Goal: Transaction & Acquisition: Download file/media

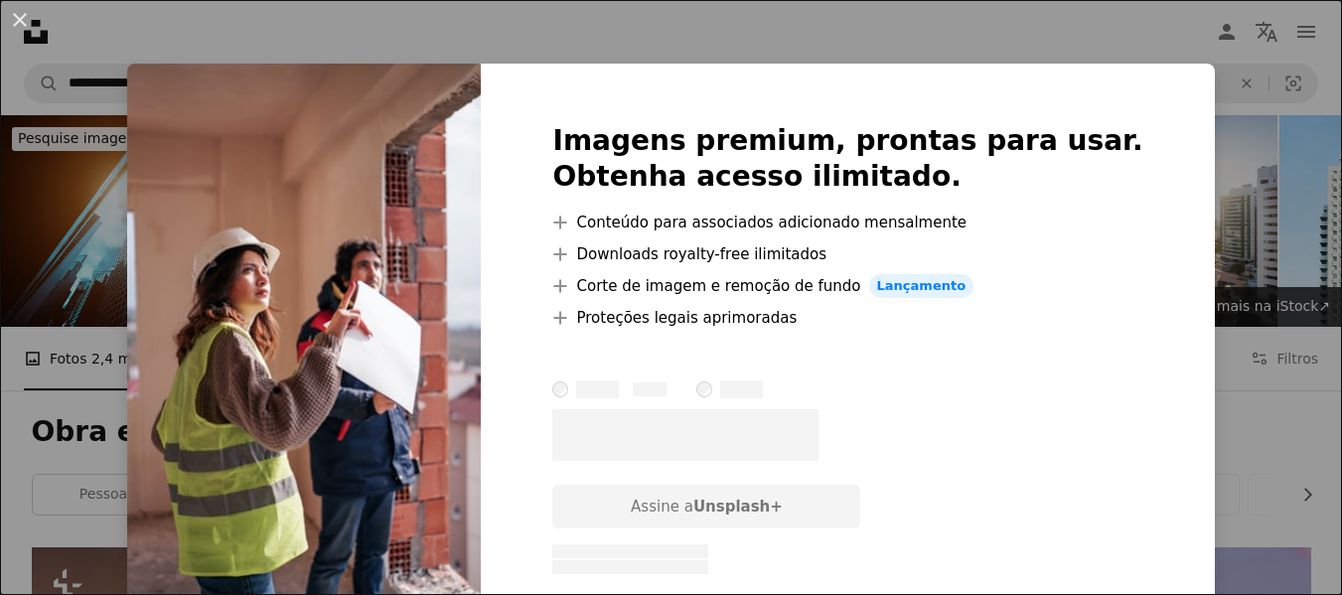
scroll to position [795, 0]
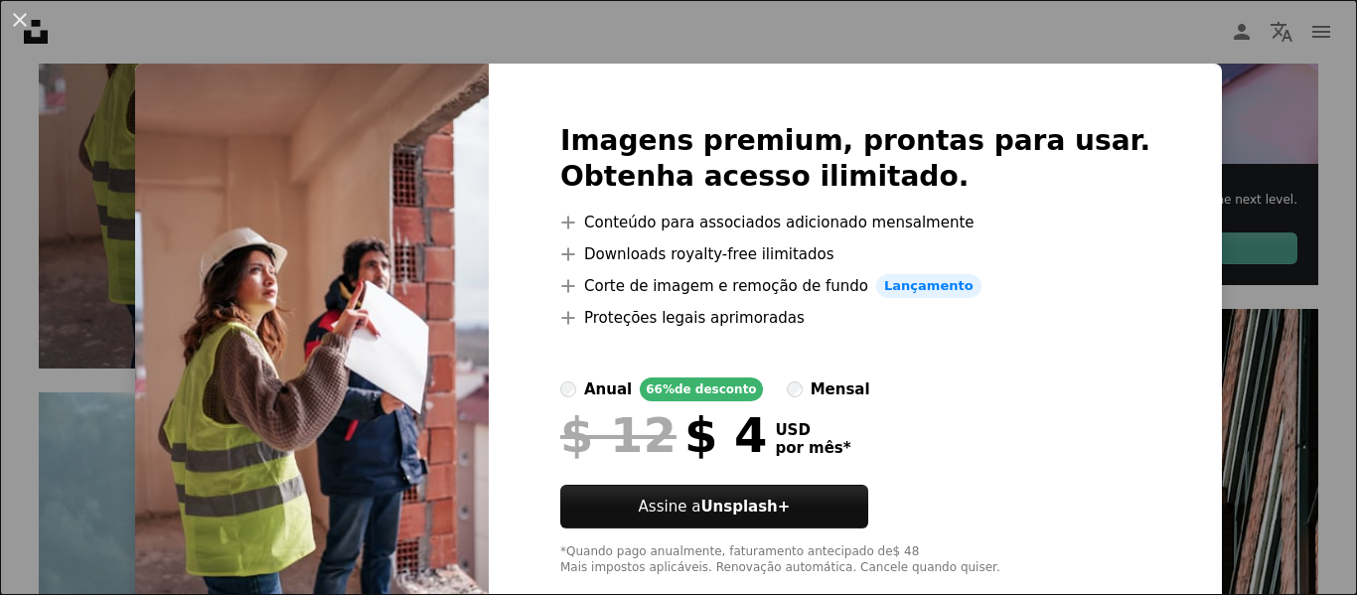
click at [1148, 218] on div "Imagens premium, prontas para usar. Obtenha acesso ilimitado. A plus sign Conte…" at bounding box center [855, 350] width 733 height 572
click at [1235, 161] on div "An X shape Imagens premium, prontas para usar. Obtenha acesso ilimitado. A plus…" at bounding box center [678, 297] width 1357 height 595
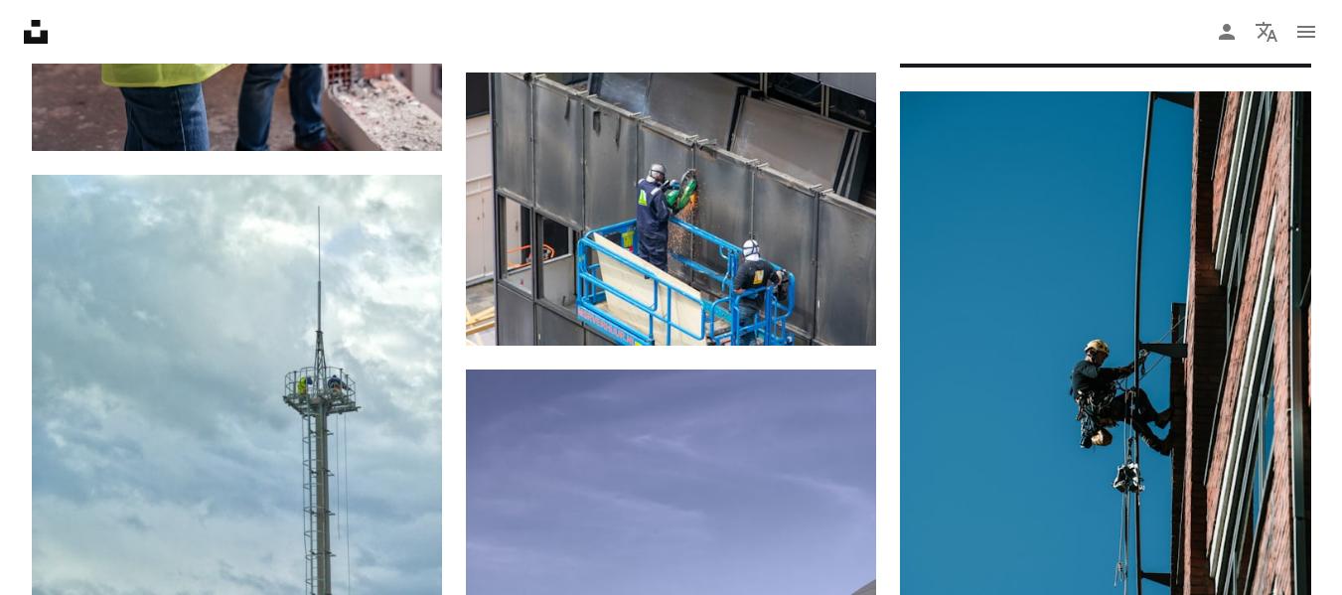
scroll to position [1391, 0]
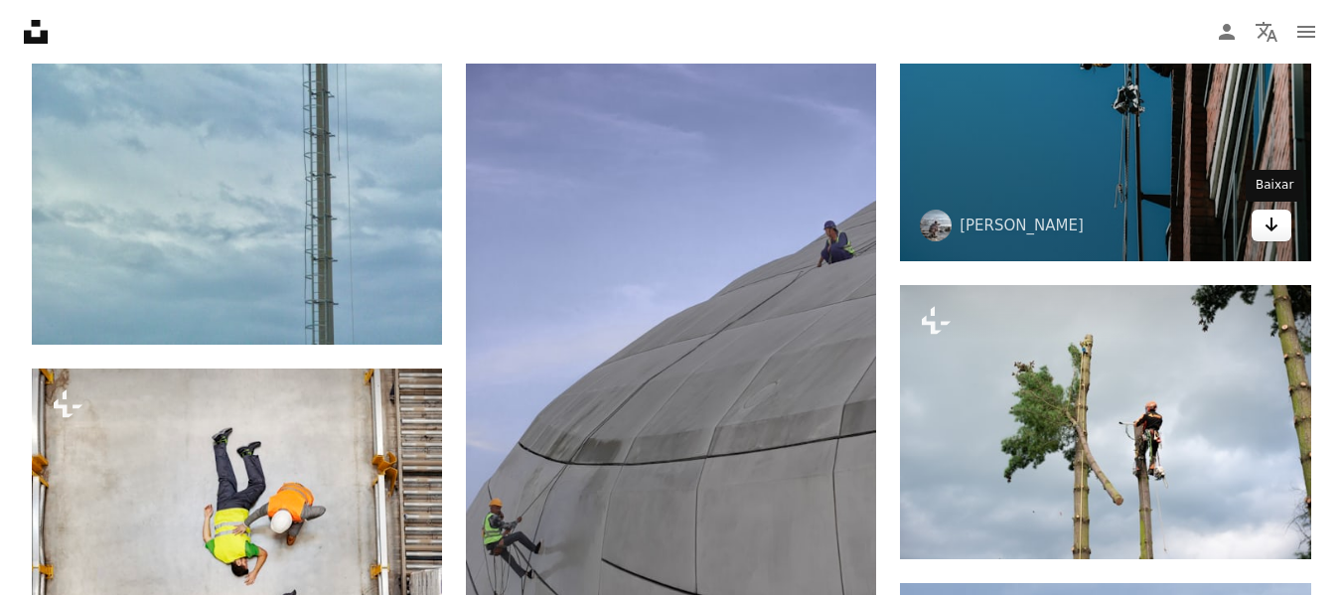
click at [1277, 224] on icon "Arrow pointing down" at bounding box center [1272, 225] width 16 height 24
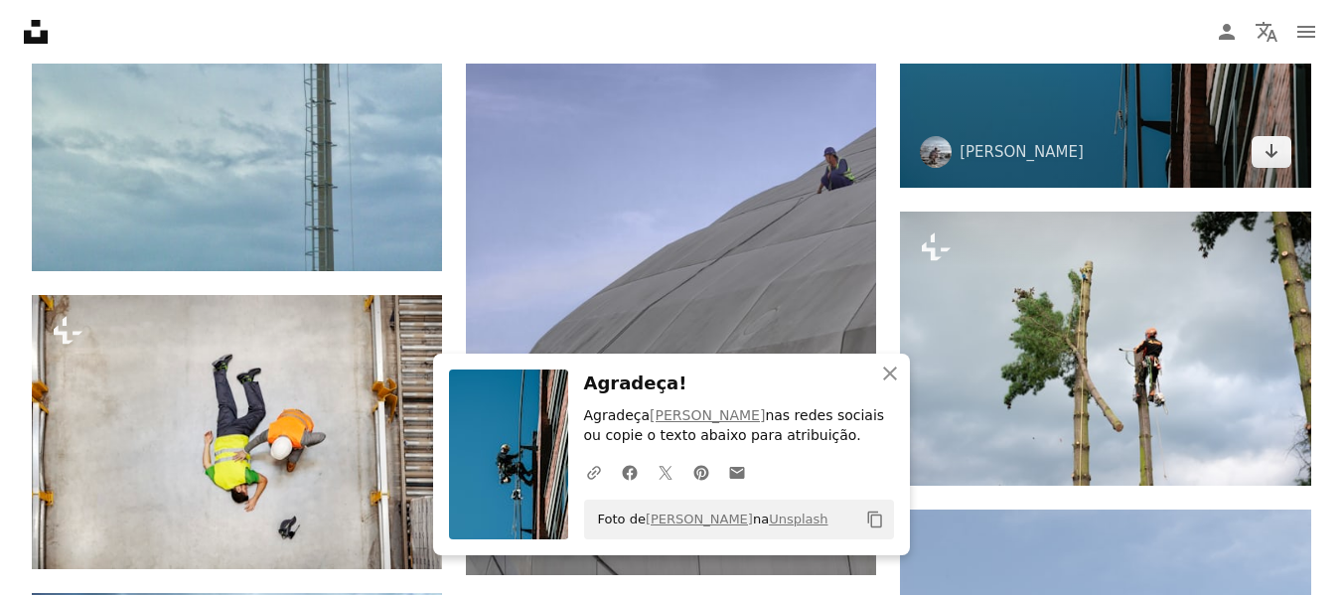
scroll to position [1590, 0]
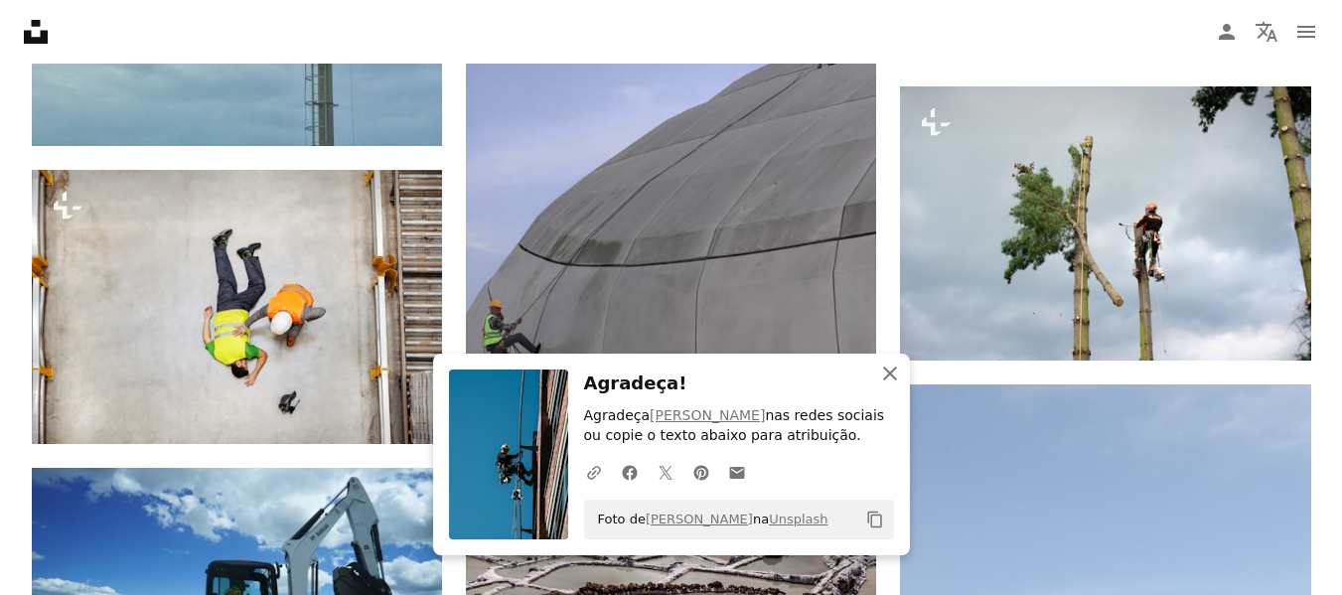
click at [884, 370] on icon "An X shape" at bounding box center [890, 374] width 24 height 24
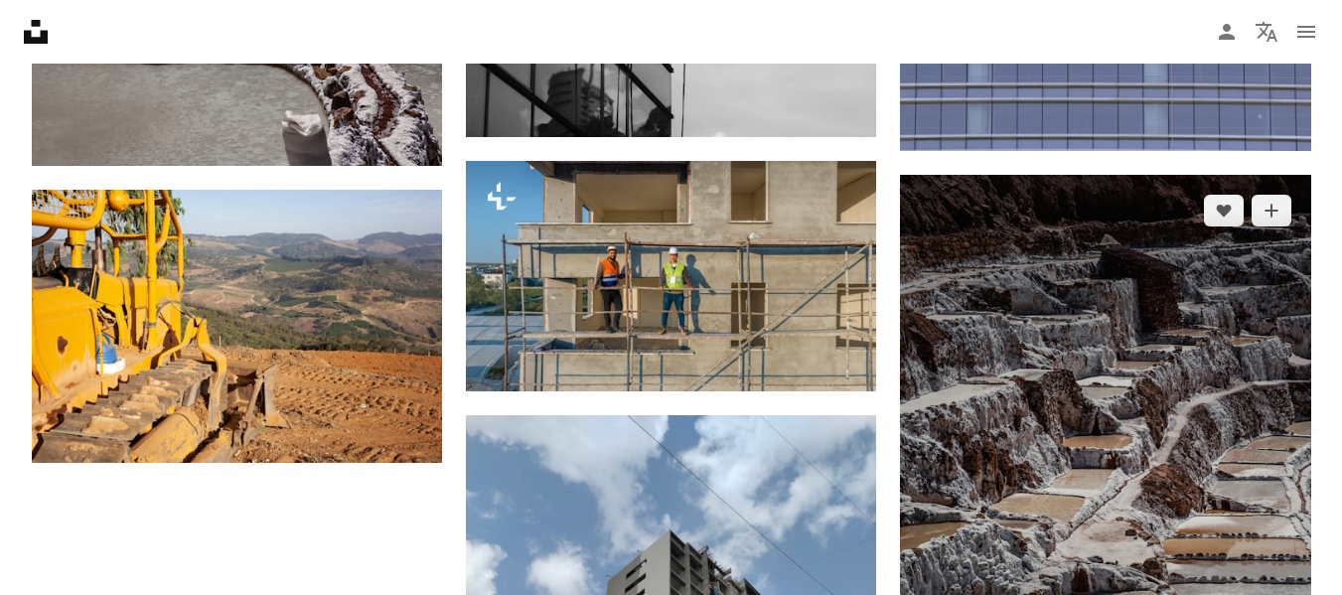
scroll to position [3080, 0]
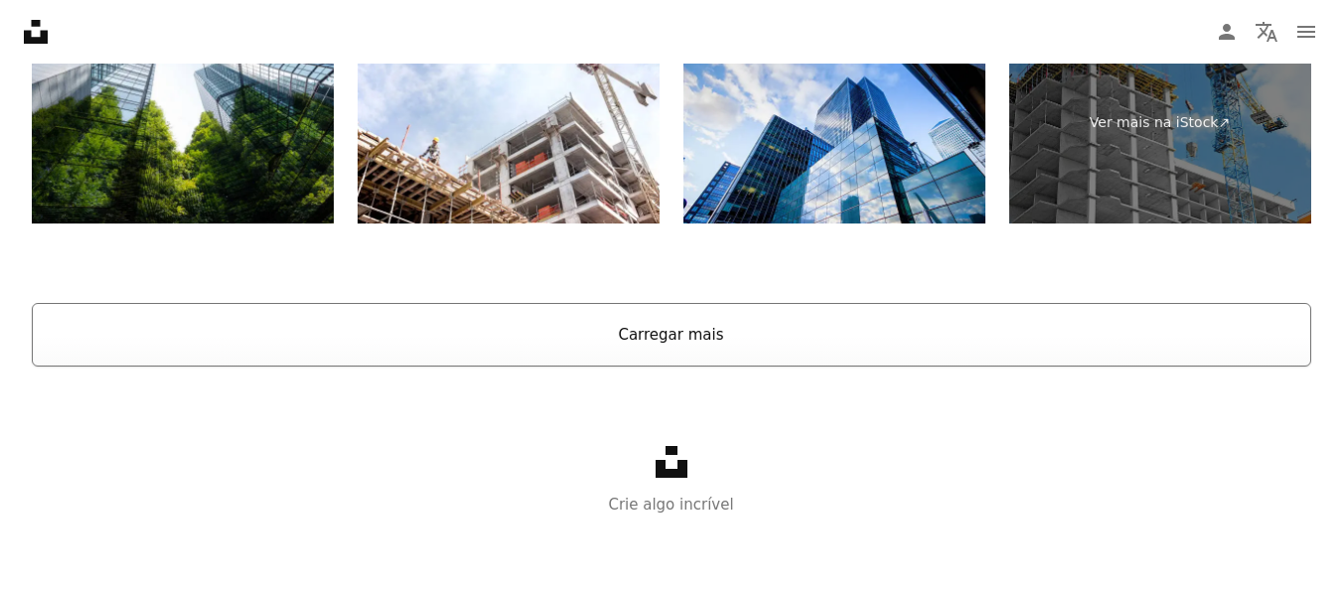
click at [721, 333] on button "Carregar mais" at bounding box center [672, 335] width 1280 height 64
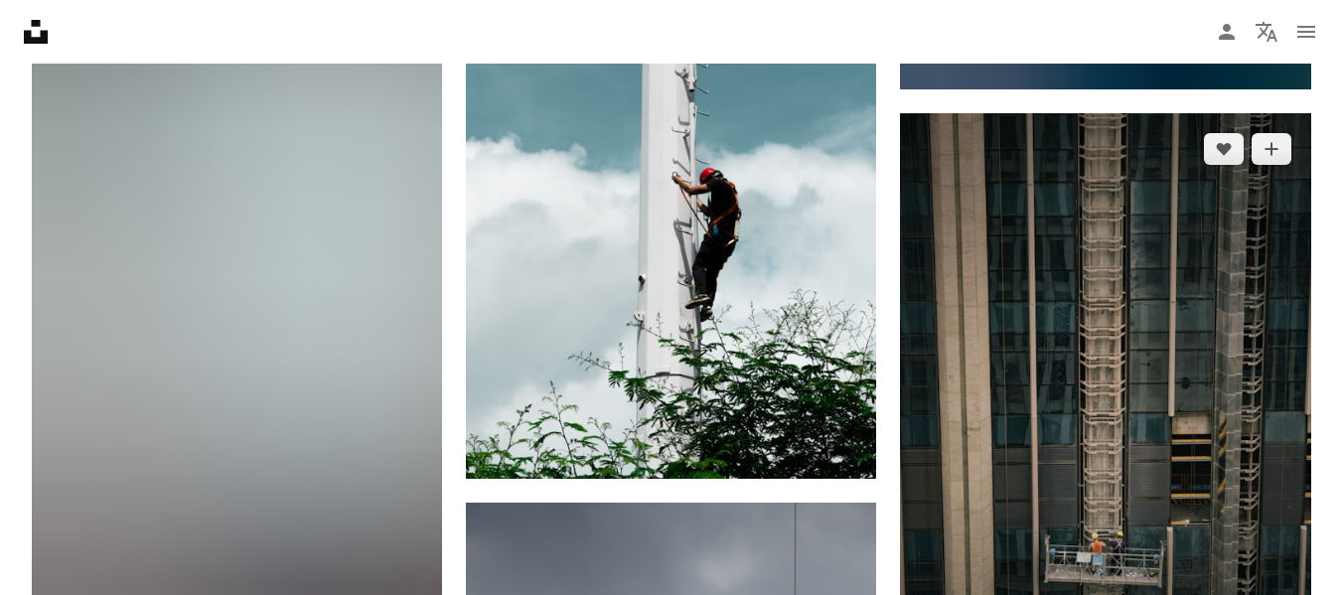
scroll to position [6203, 0]
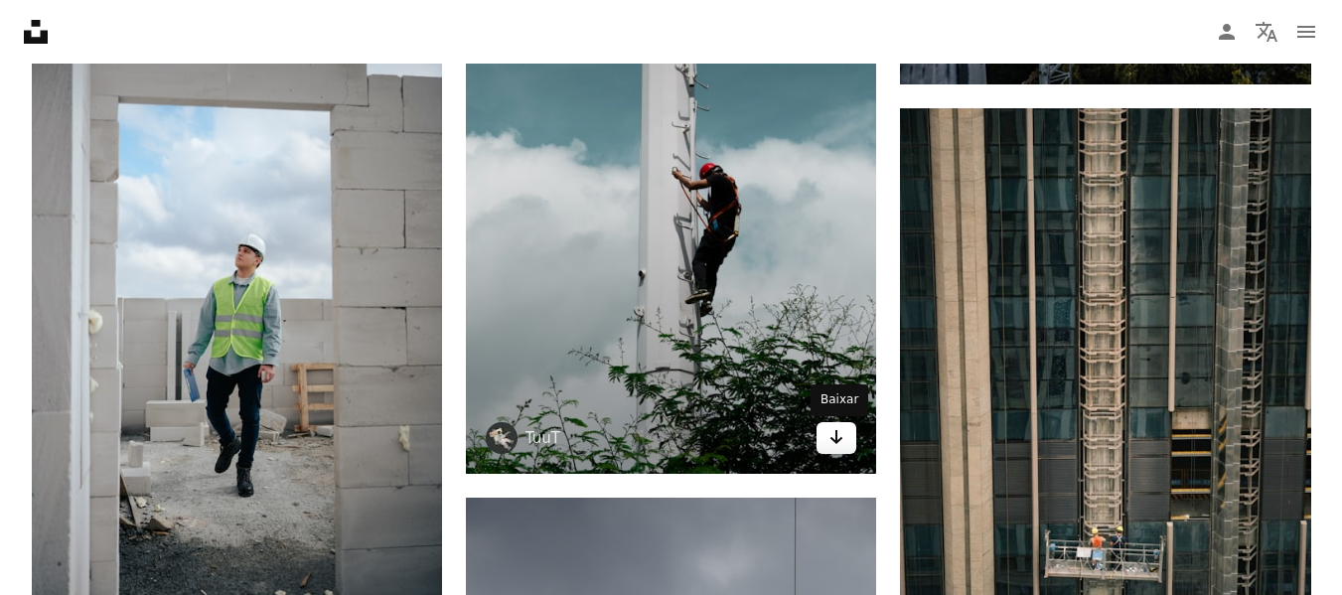
click at [835, 445] on icon "Arrow pointing down" at bounding box center [837, 437] width 16 height 24
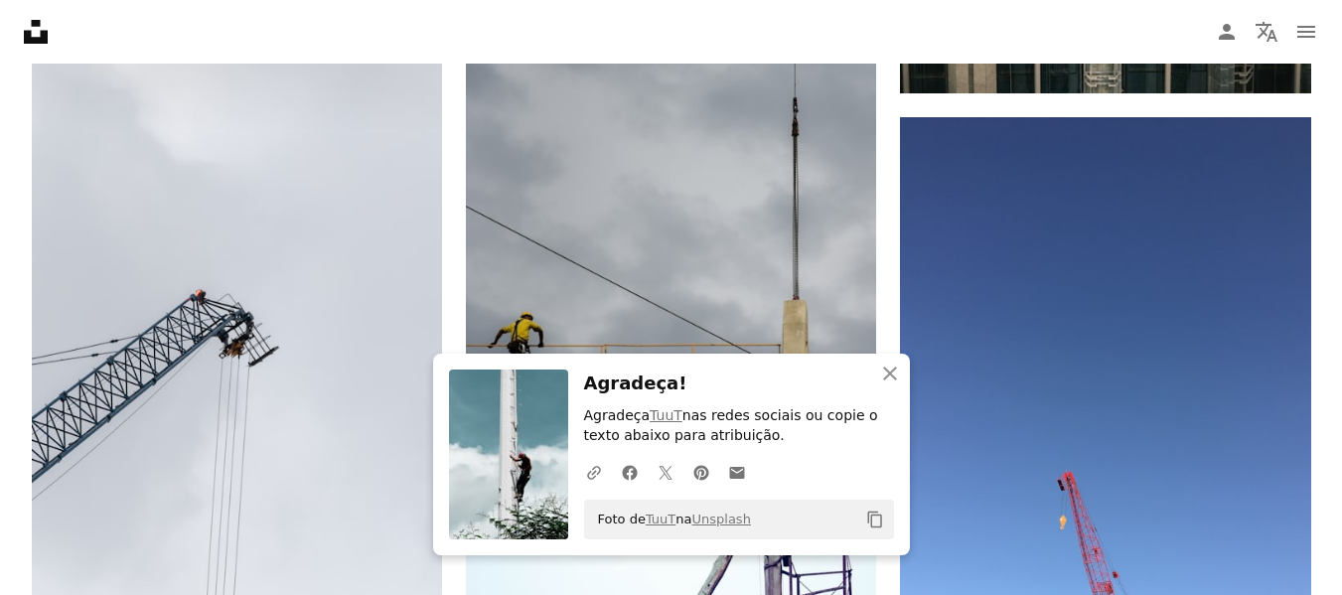
scroll to position [6998, 0]
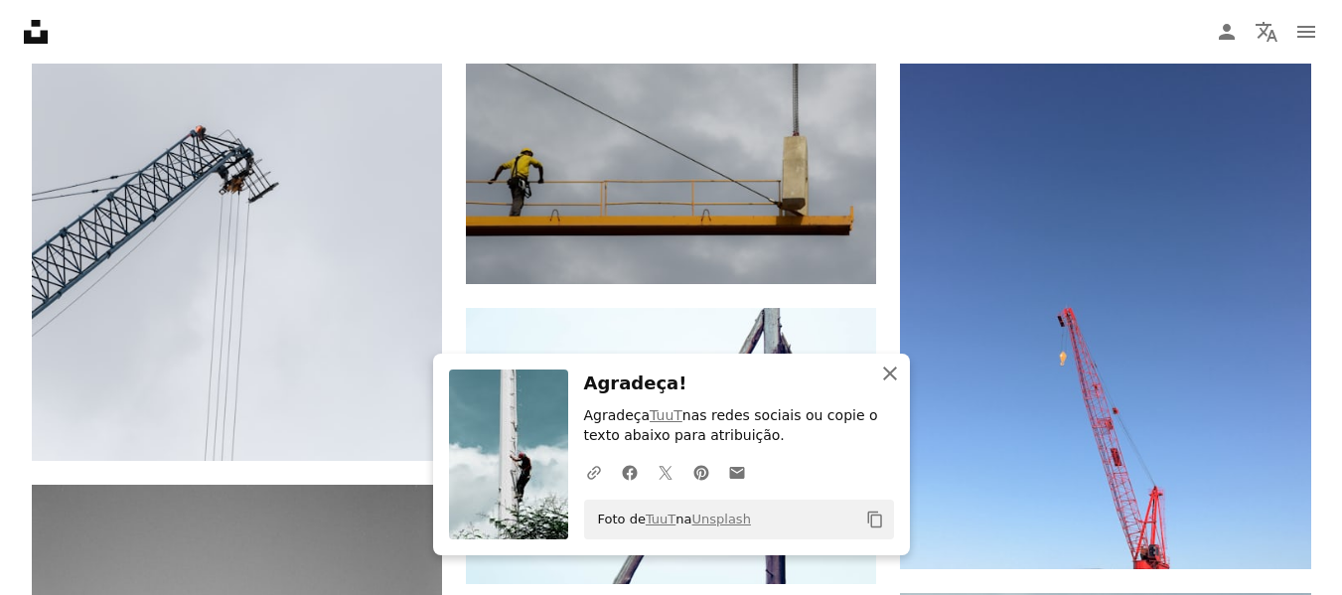
click at [894, 375] on icon "An X shape" at bounding box center [890, 374] width 24 height 24
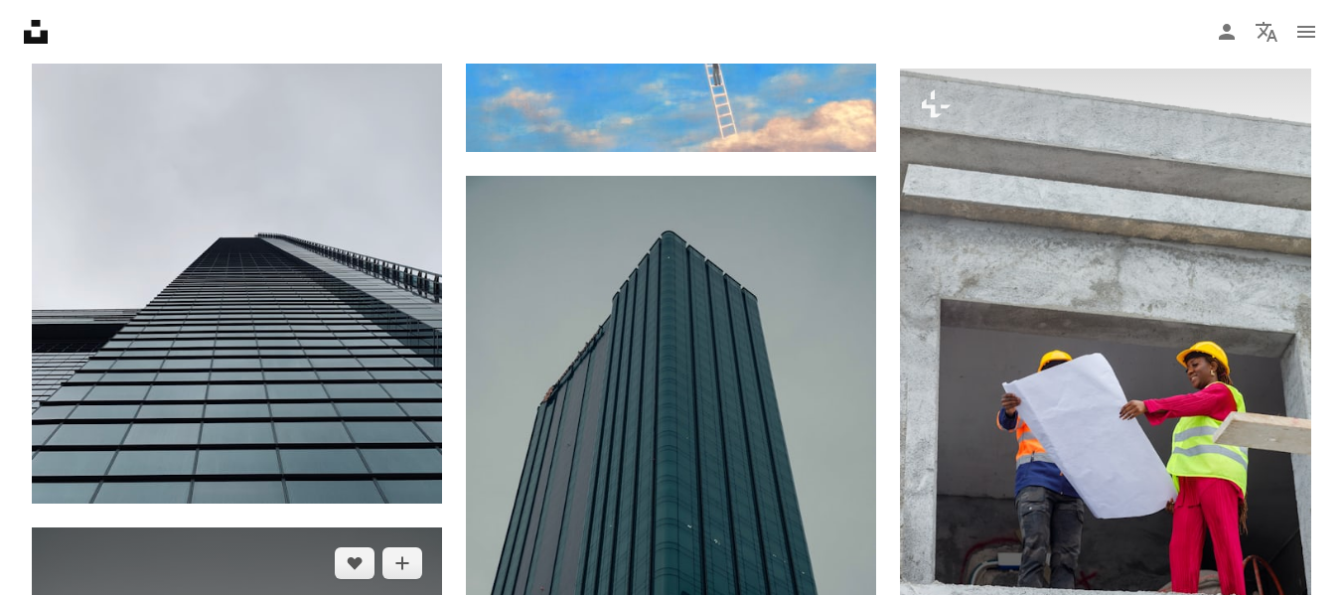
scroll to position [17903, 0]
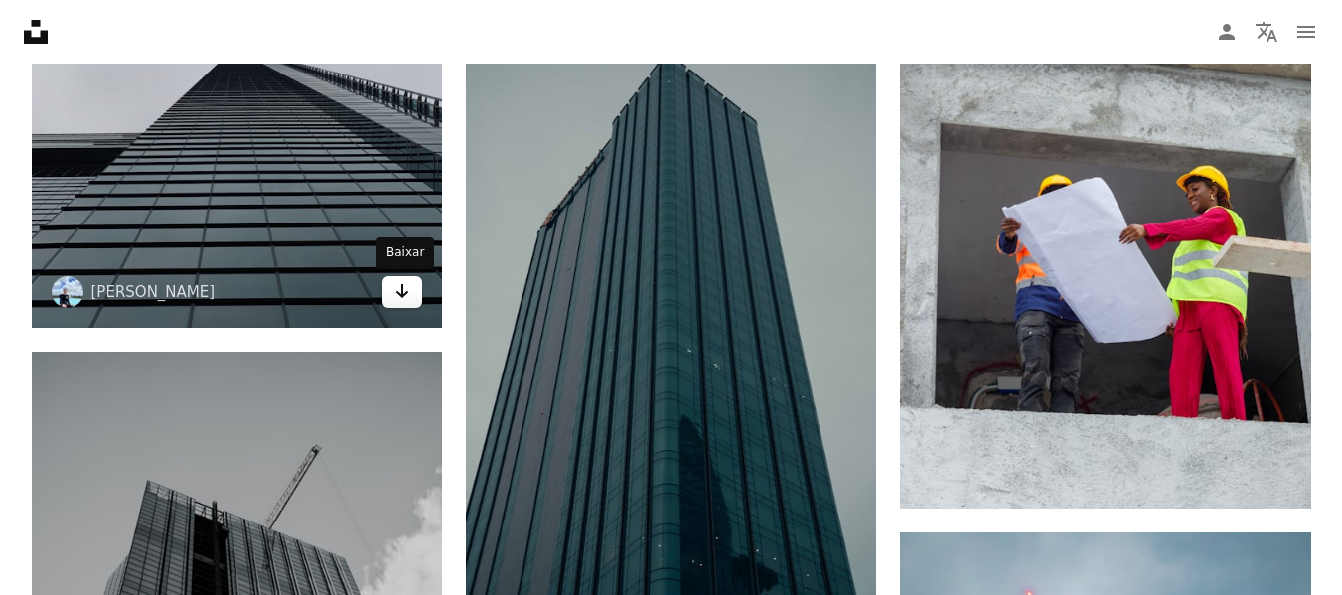
click at [397, 293] on icon "Baixar" at bounding box center [402, 291] width 13 height 14
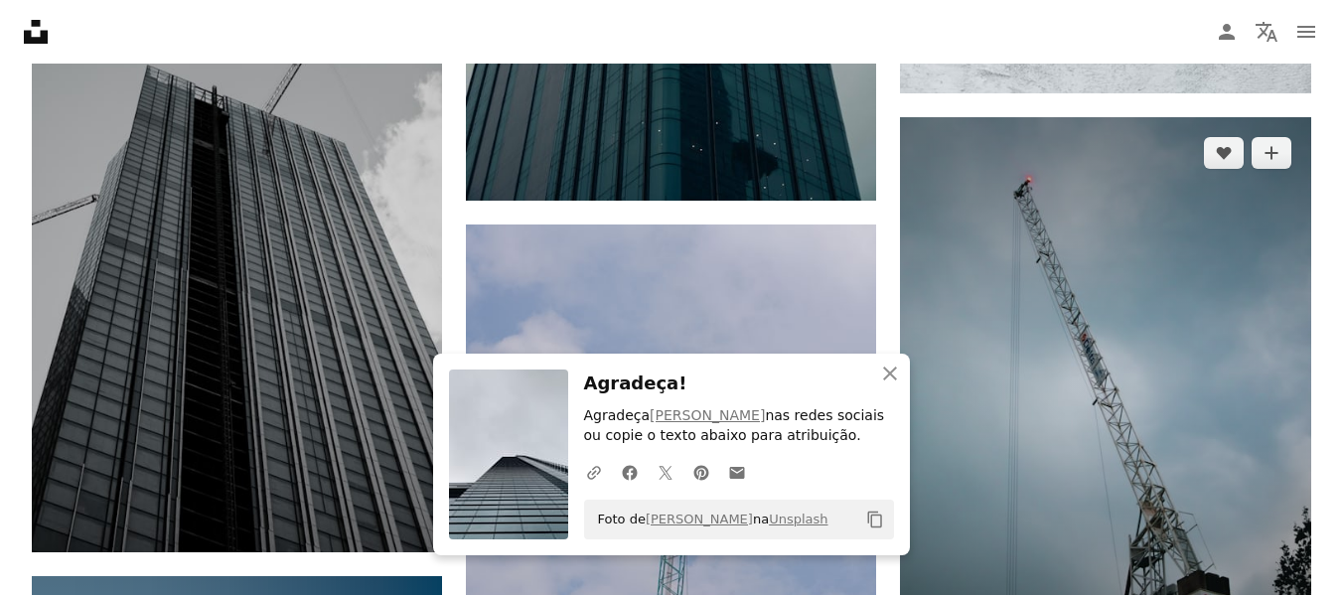
scroll to position [18698, 0]
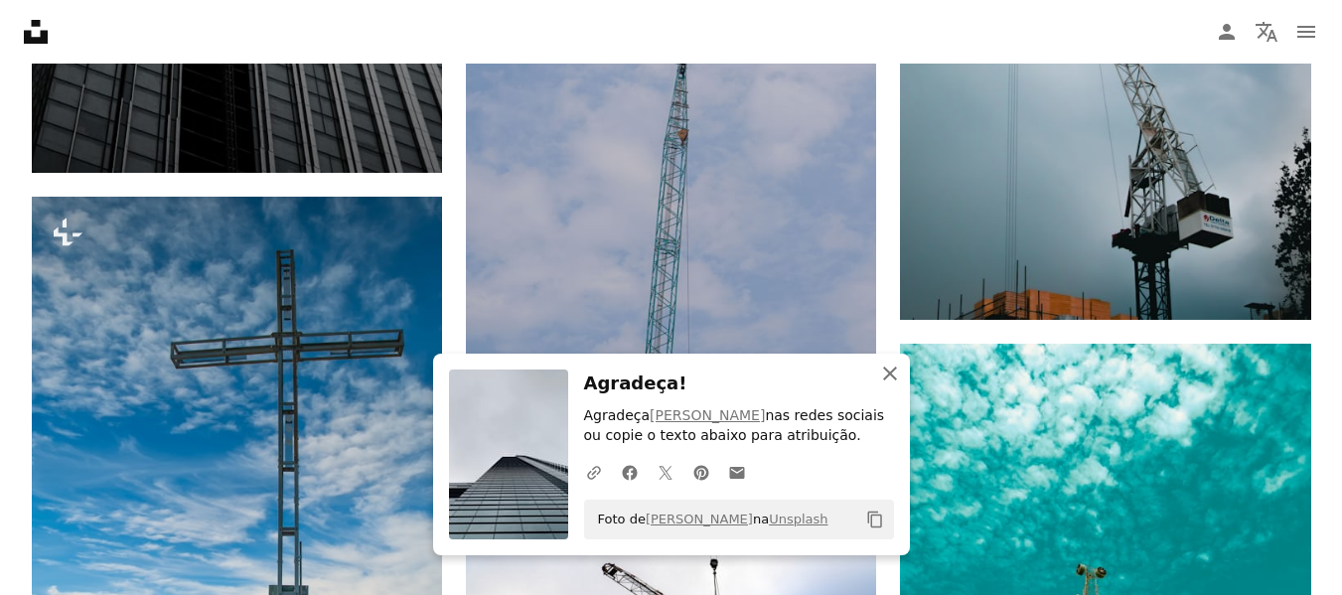
click at [885, 372] on icon "An X shape" at bounding box center [890, 374] width 24 height 24
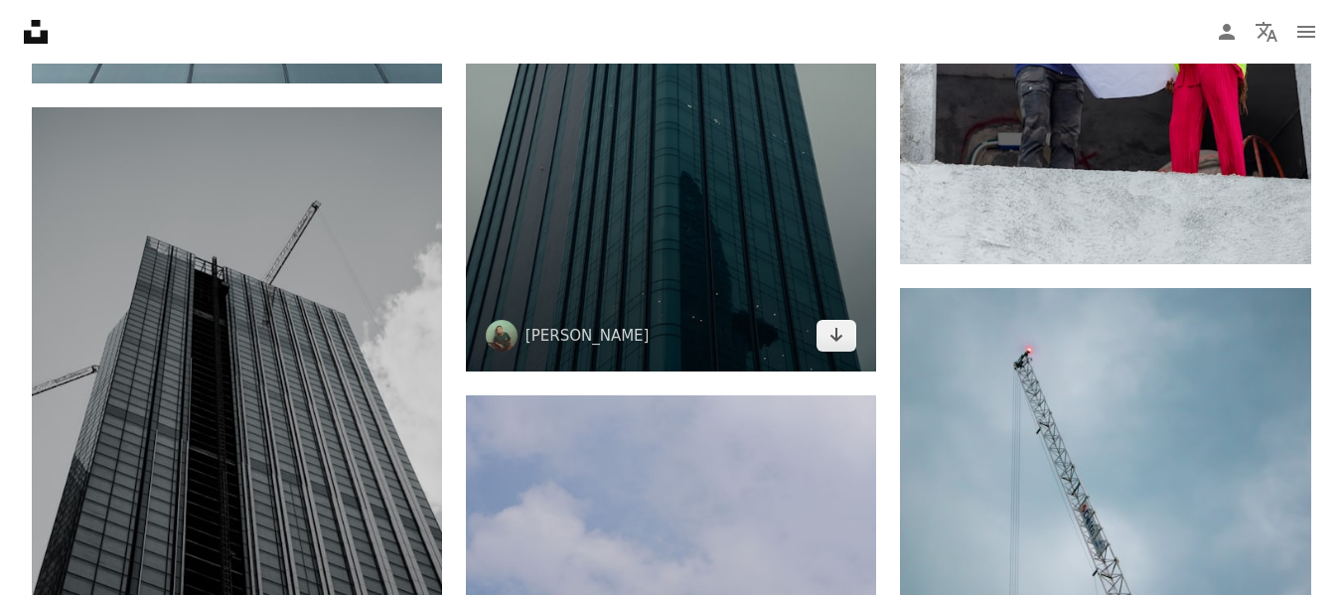
scroll to position [18102, 0]
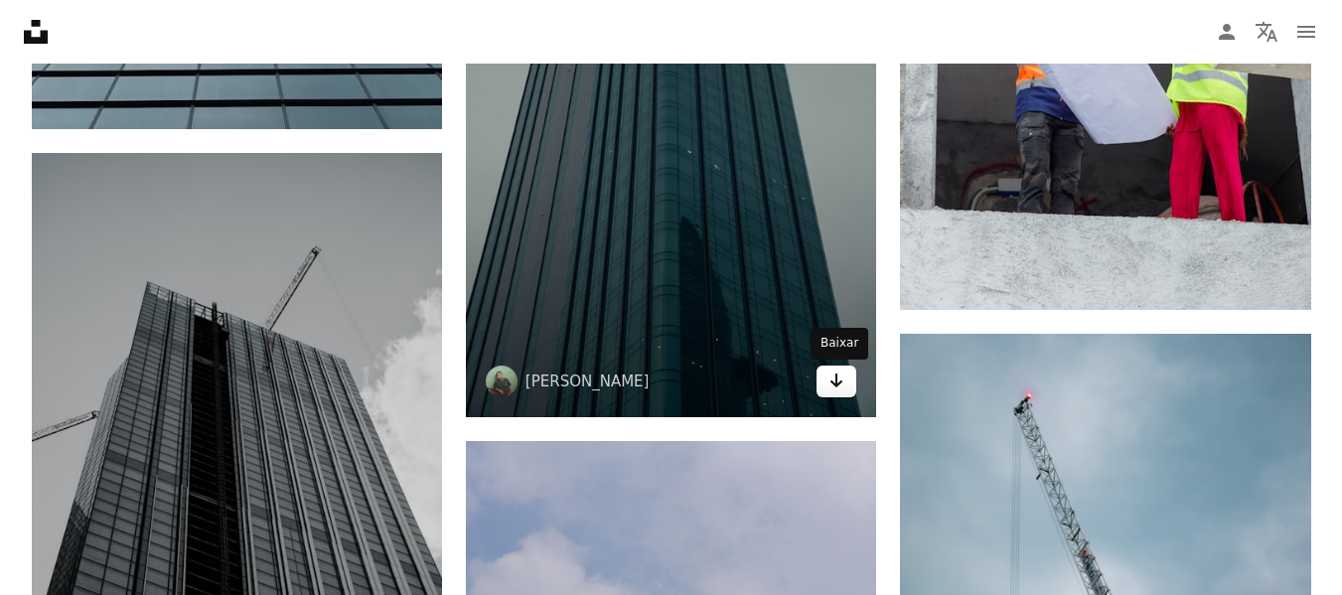
click at [834, 387] on icon "Arrow pointing down" at bounding box center [837, 381] width 16 height 24
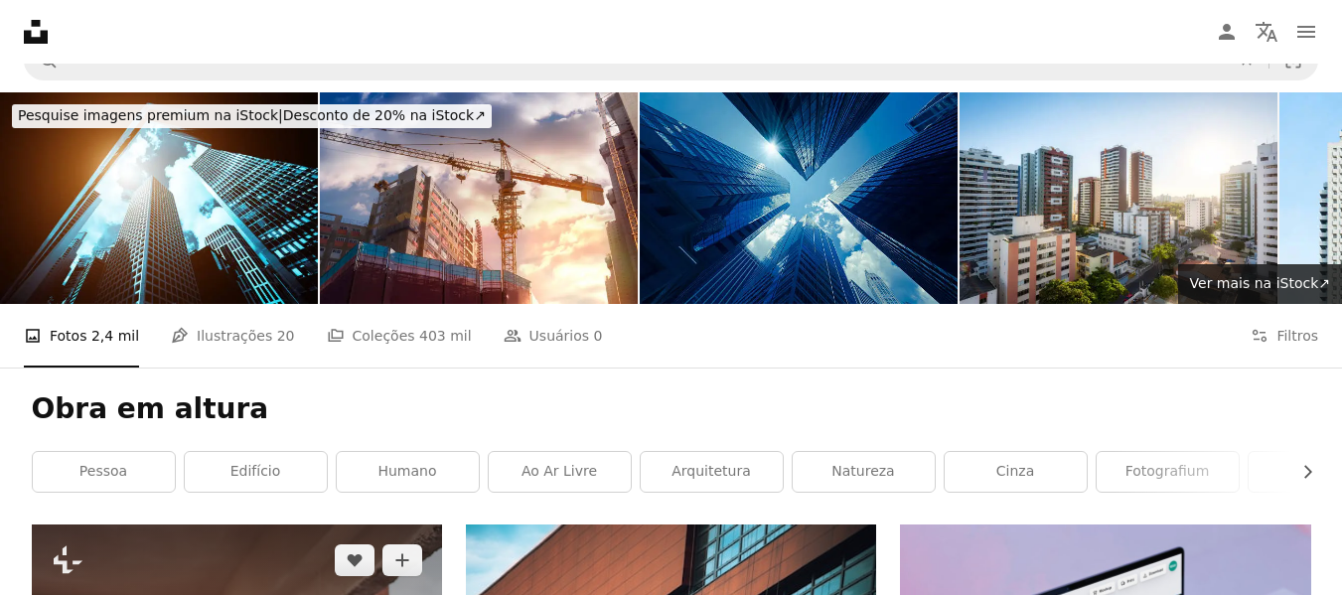
scroll to position [0, 0]
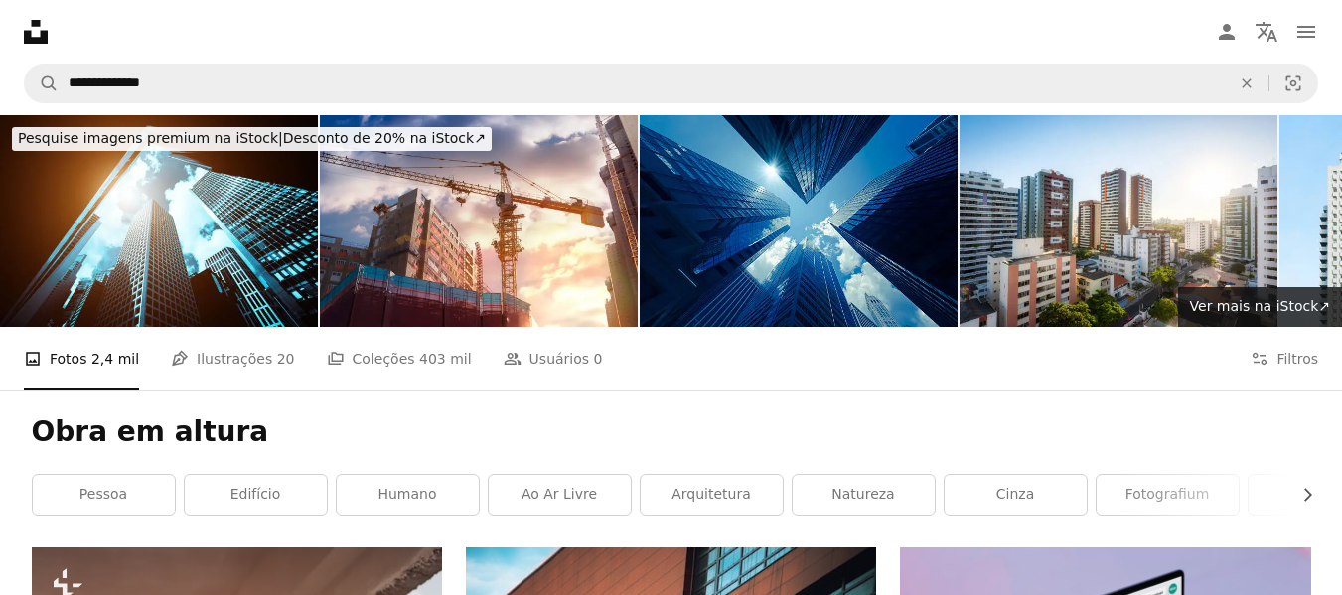
click at [476, 62] on nav "Unsplash logo Página inicial da Unsplash A photo Pen Tool A compass A stack of …" at bounding box center [671, 32] width 1342 height 64
click at [475, 63] on nav "Unsplash logo Página inicial da Unsplash A photo Pen Tool A compass A stack of …" at bounding box center [671, 32] width 1342 height 64
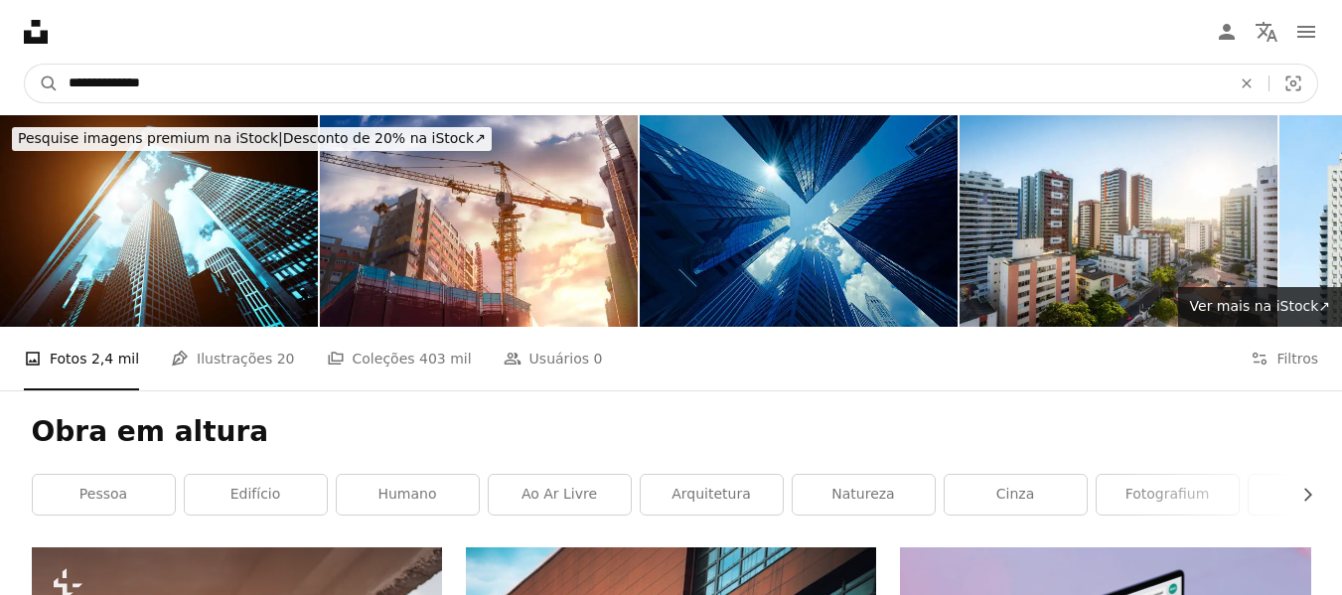
click at [475, 68] on input "**********" at bounding box center [642, 84] width 1166 height 38
click at [476, 70] on input "**********" at bounding box center [642, 84] width 1166 height 38
type input "**********"
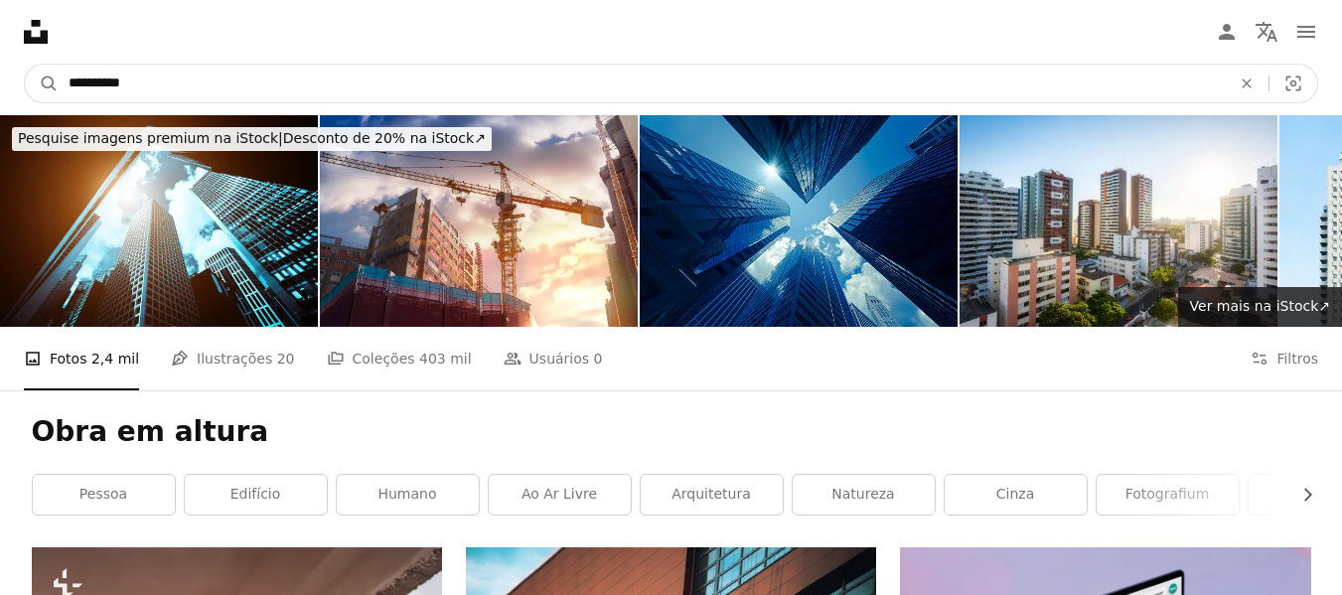
click at [25, 65] on button "A magnifying glass" at bounding box center [42, 84] width 34 height 38
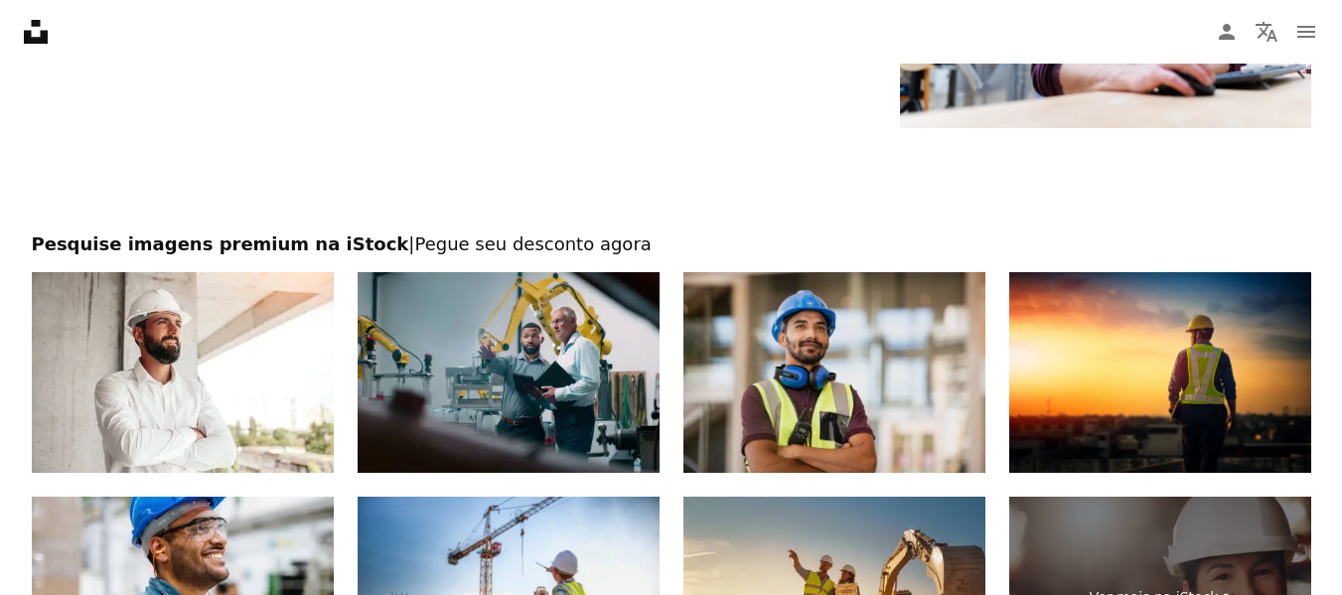
scroll to position [3852, 0]
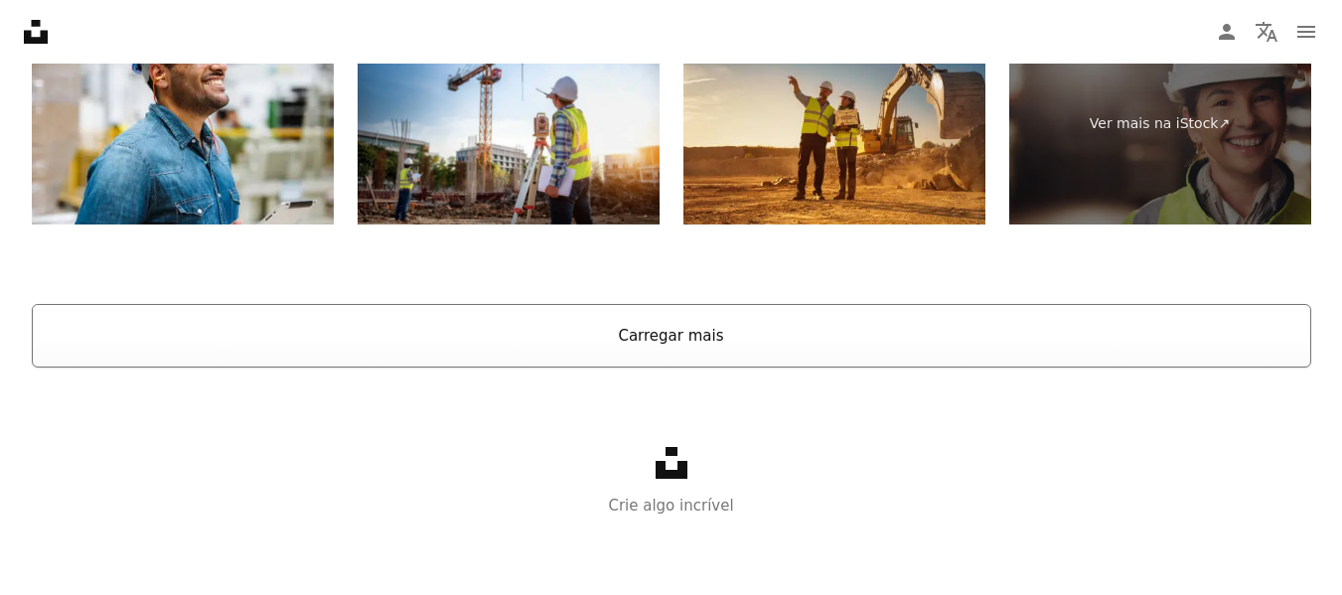
click at [674, 344] on button "Carregar mais" at bounding box center [672, 336] width 1280 height 64
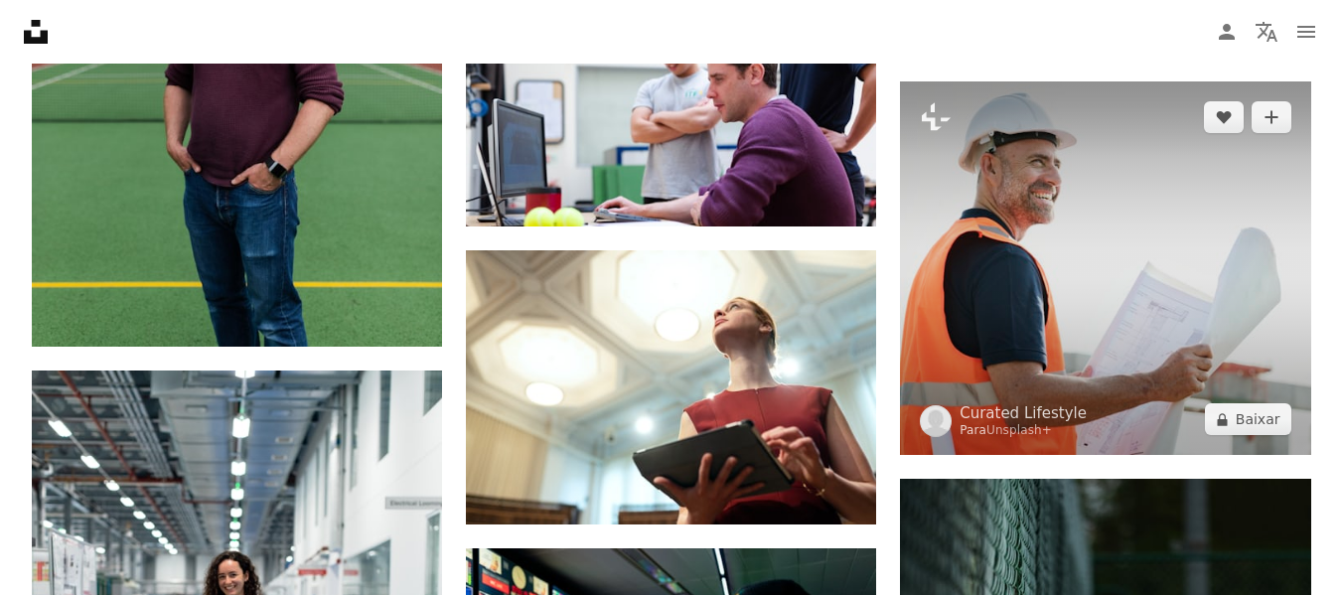
scroll to position [11801, 0]
